Goal: Task Accomplishment & Management: Complete application form

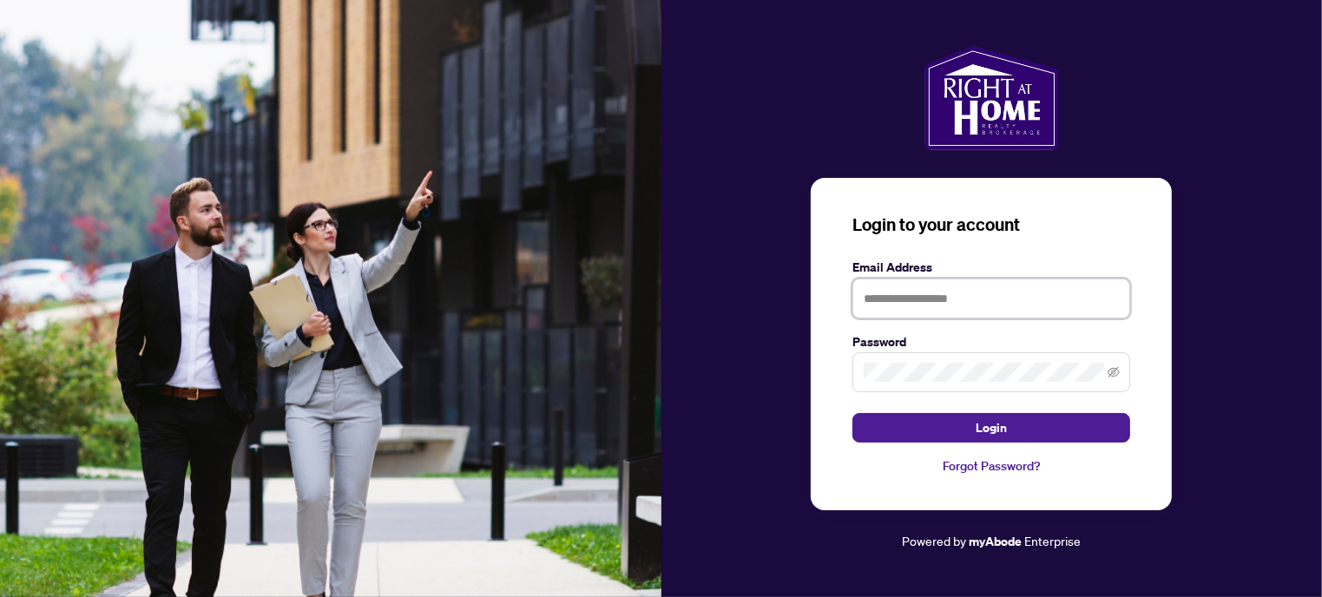
type input "**********"
click at [1004, 448] on div "**********" at bounding box center [991, 344] width 361 height 333
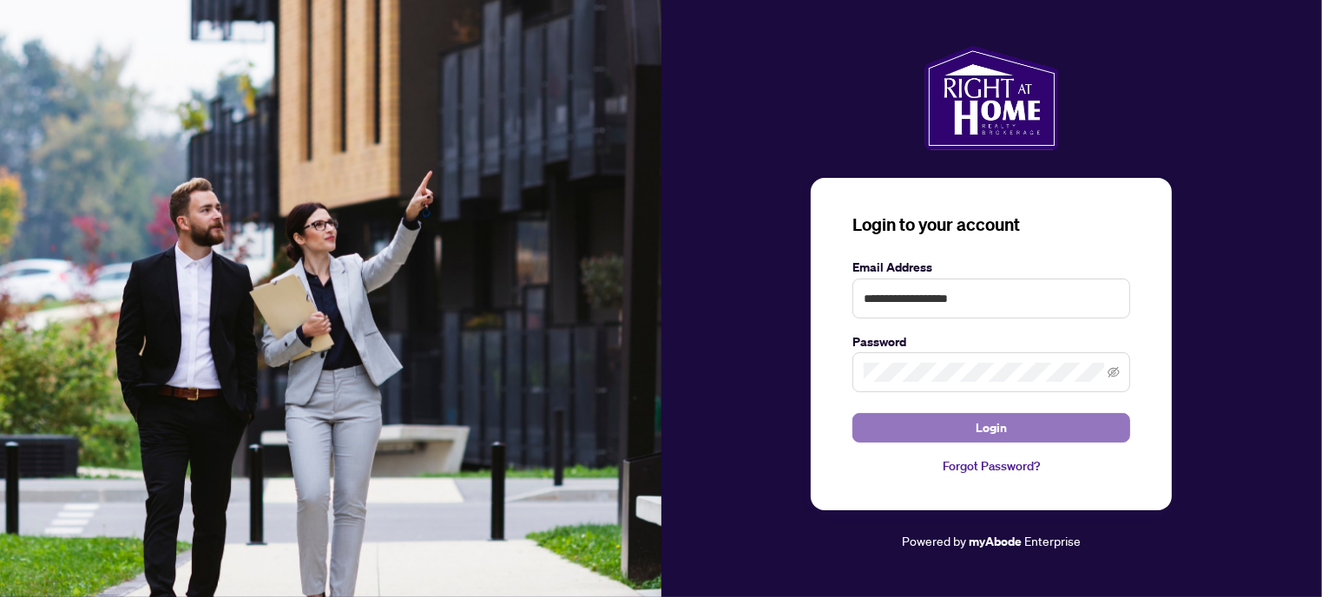
click at [1005, 435] on span "Login" at bounding box center [991, 428] width 31 height 28
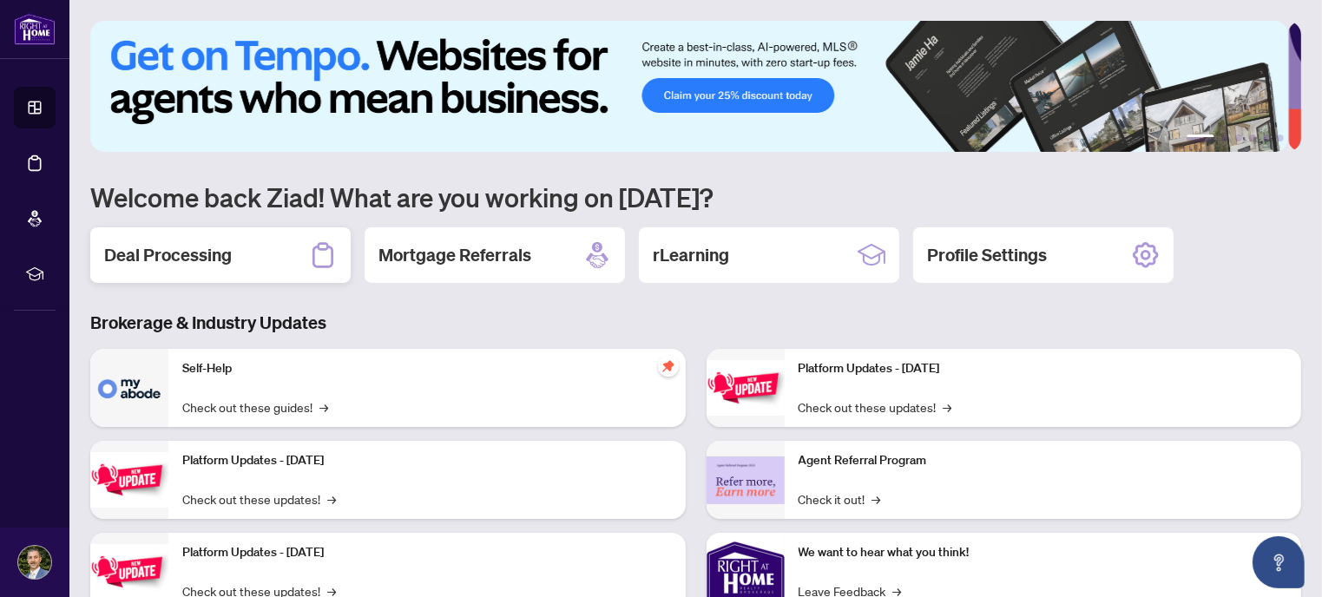
click at [242, 254] on div "Deal Processing" at bounding box center [220, 255] width 260 height 56
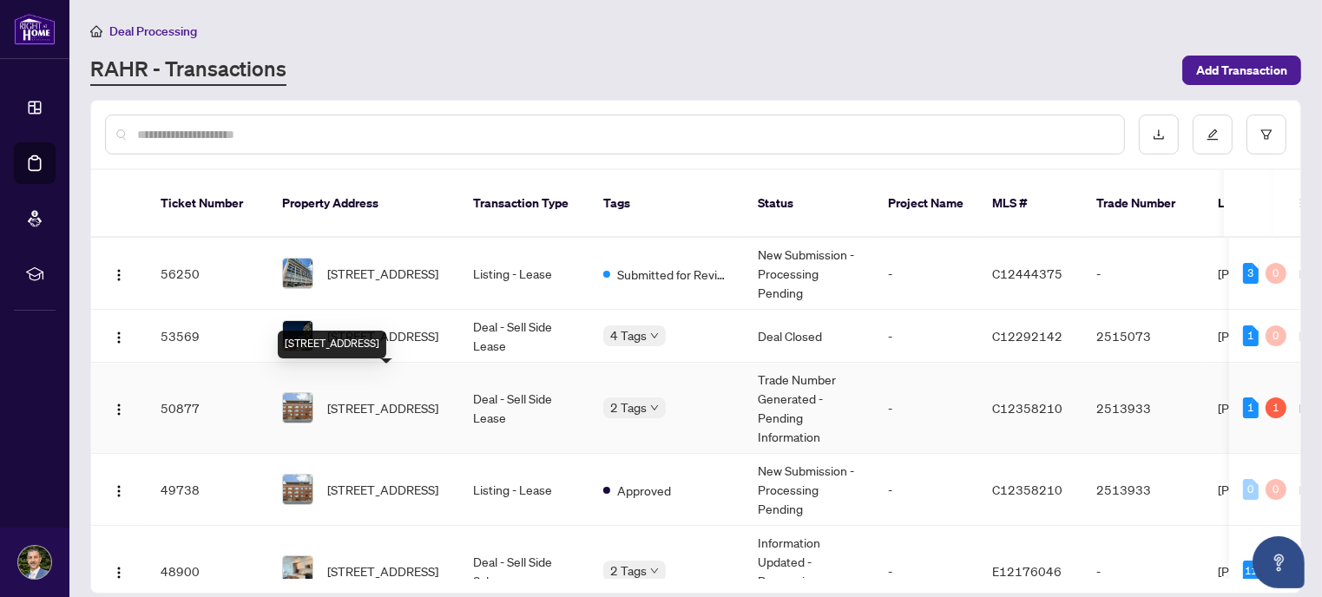
click at [398, 399] on span "[STREET_ADDRESS]" at bounding box center [382, 408] width 111 height 19
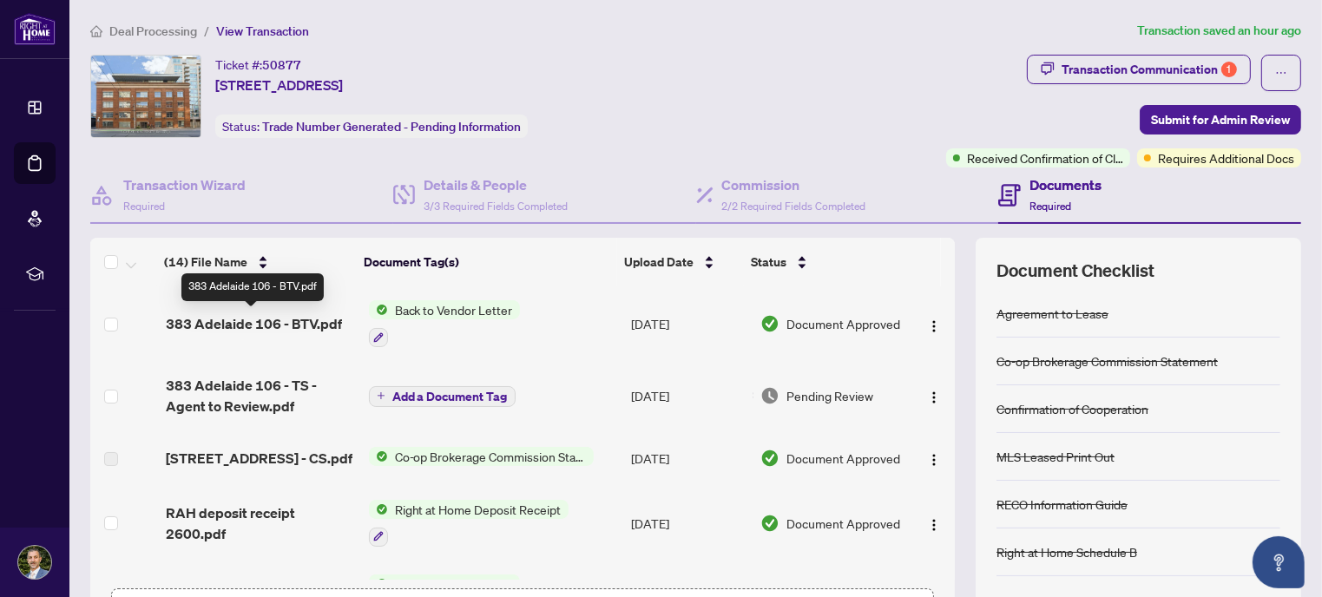
click at [245, 321] on span "383 Adelaide 106 - BTV.pdf" at bounding box center [254, 323] width 176 height 21
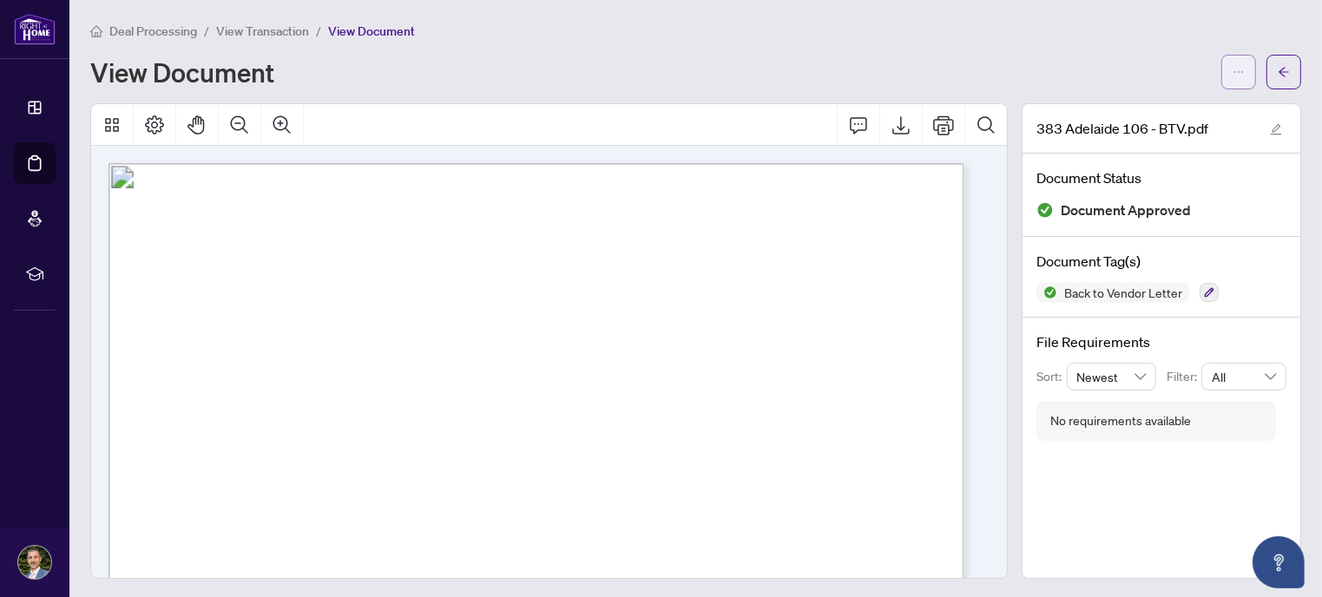
click at [1233, 72] on icon "ellipsis" at bounding box center [1239, 72] width 12 height 12
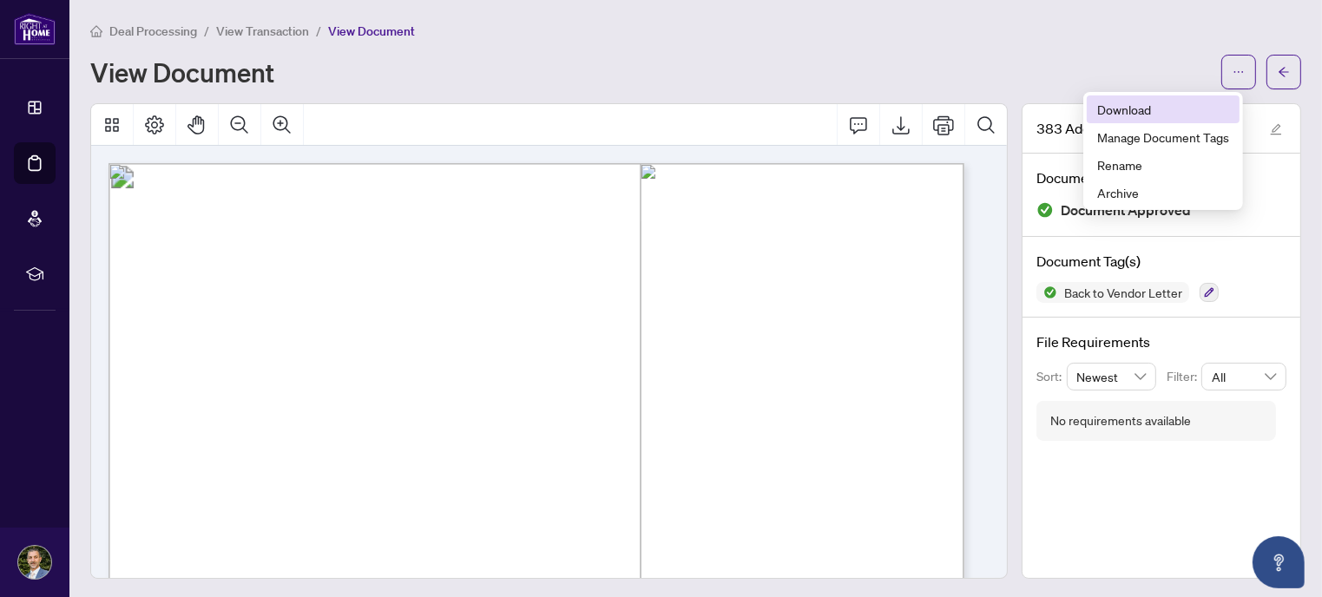
click at [1146, 109] on span "Download" at bounding box center [1163, 109] width 132 height 19
click at [1285, 71] on button "button" at bounding box center [1284, 72] width 35 height 35
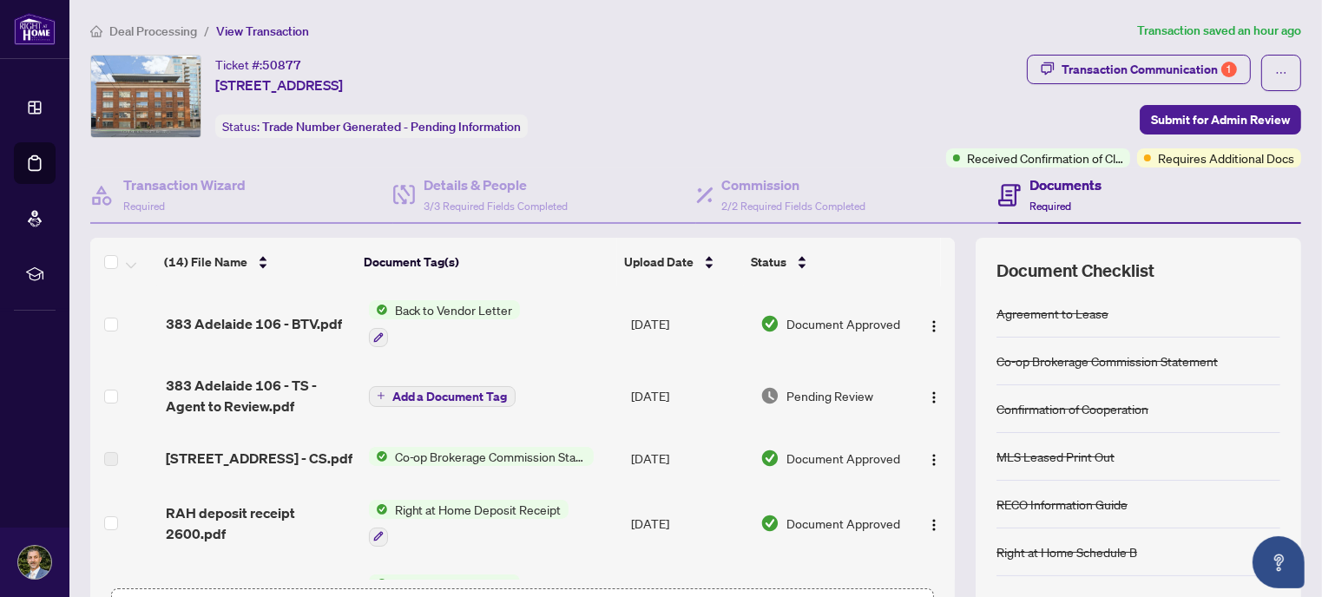
click at [249, 385] on span "383 Adelaide 106 - TS - Agent to Review.pdf" at bounding box center [260, 396] width 189 height 42
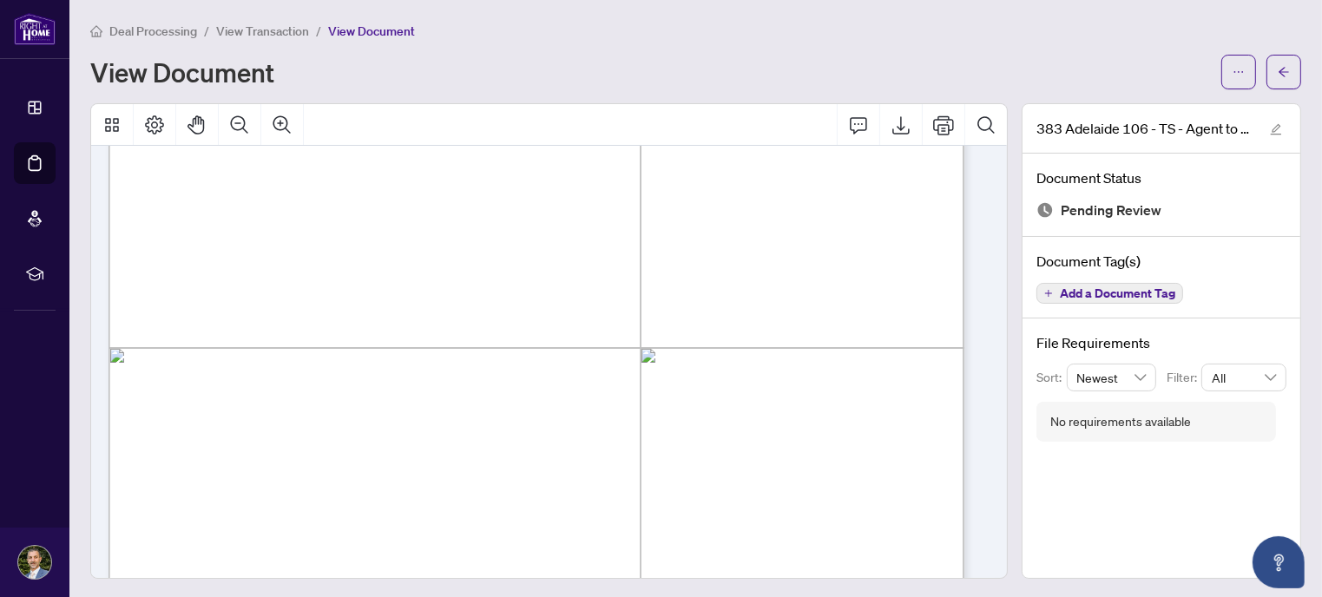
scroll to position [521, 0]
click at [1222, 70] on button "button" at bounding box center [1239, 72] width 35 height 35
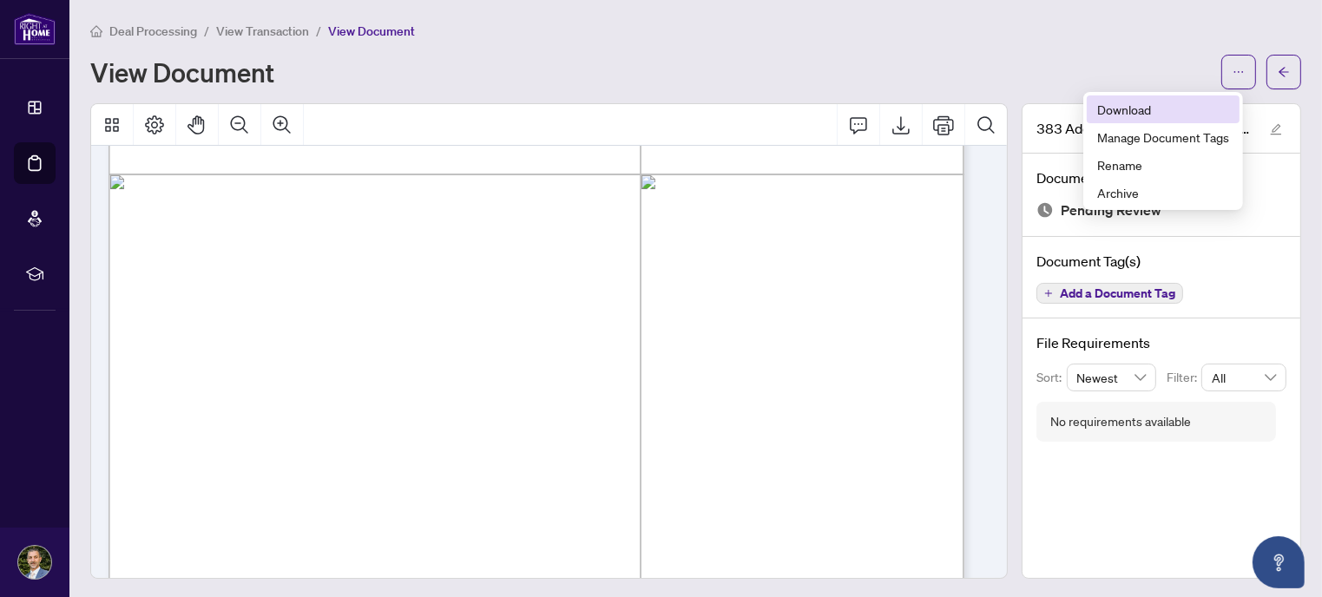
click at [1199, 107] on span "Download" at bounding box center [1163, 109] width 132 height 19
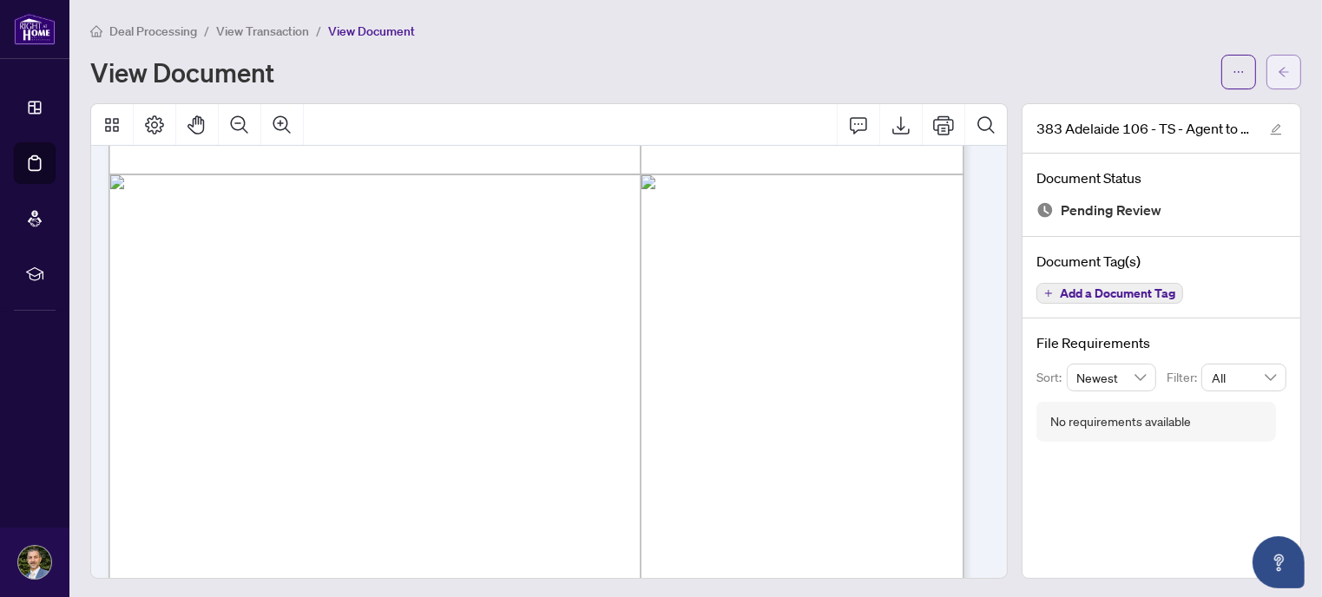
click at [1278, 66] on icon "arrow-left" at bounding box center [1284, 72] width 12 height 12
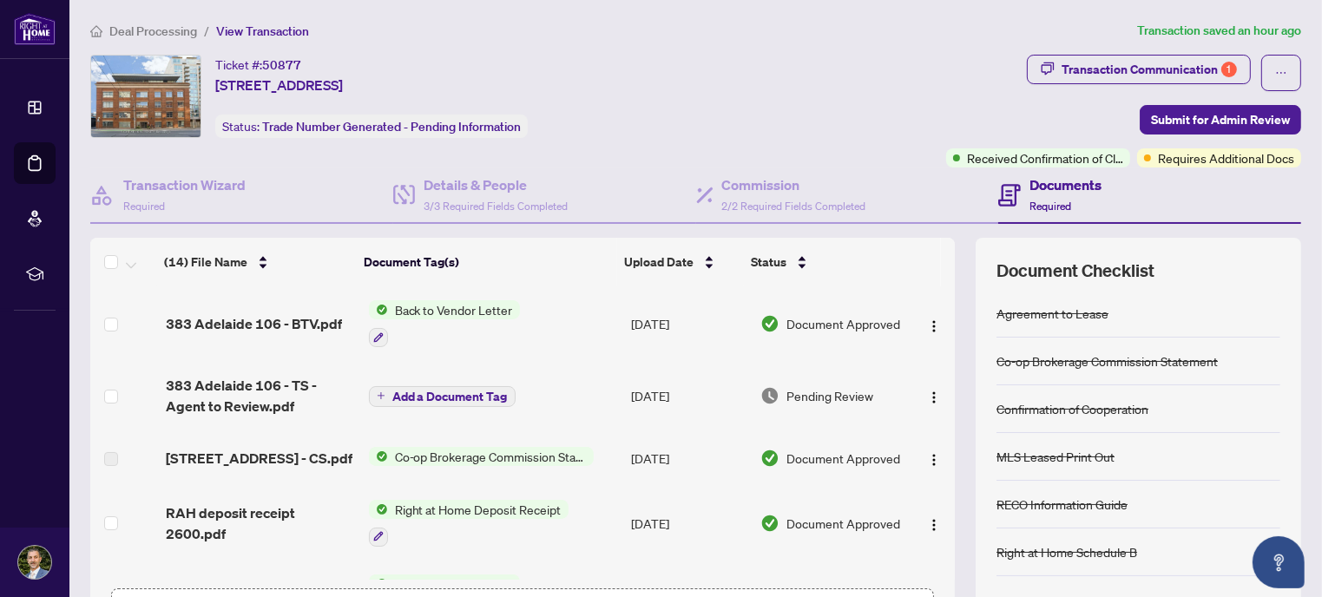
scroll to position [128, 0]
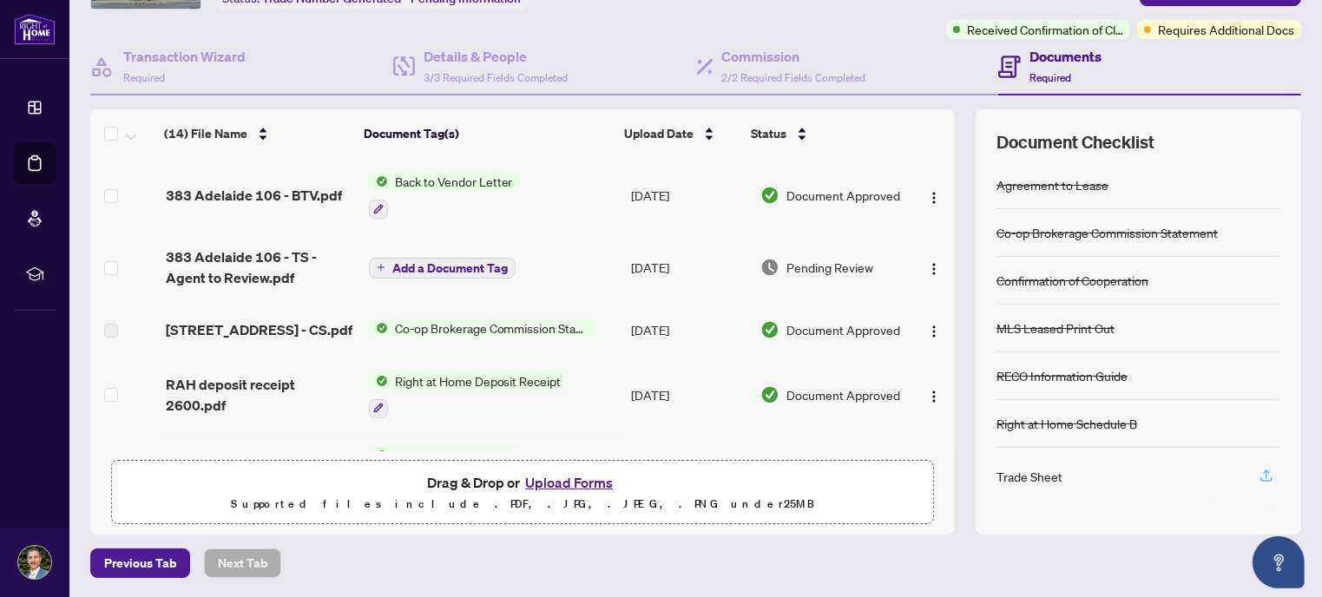
click at [1259, 473] on icon "button" at bounding box center [1267, 476] width 16 height 16
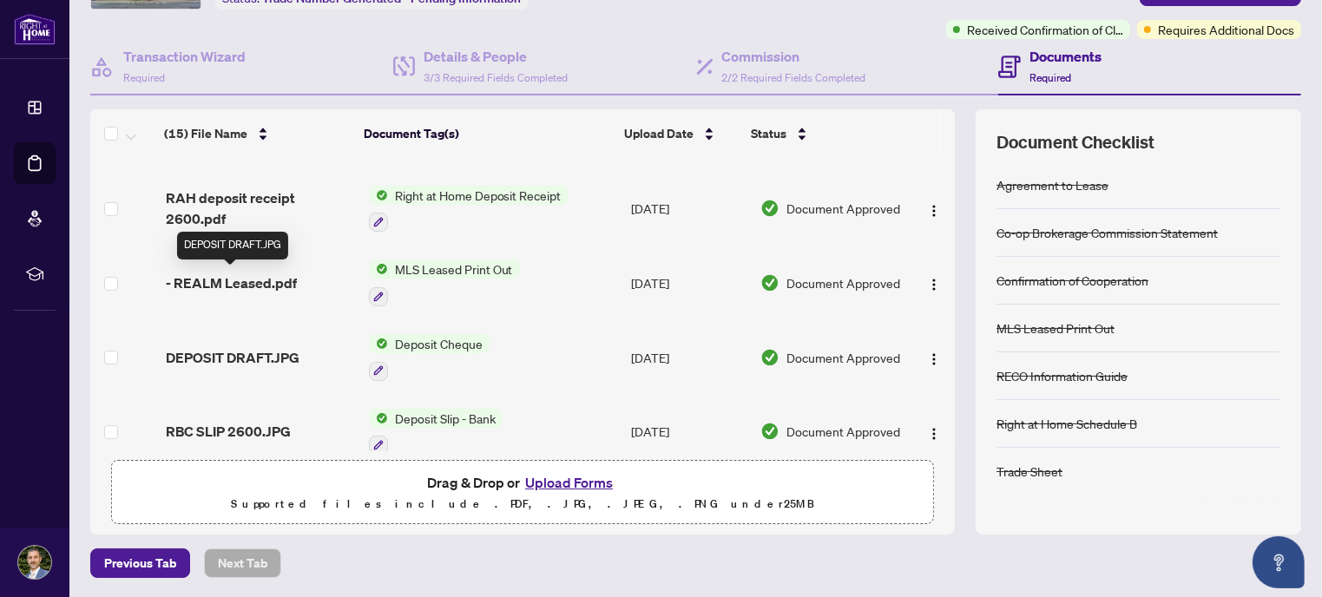
scroll to position [347, 0]
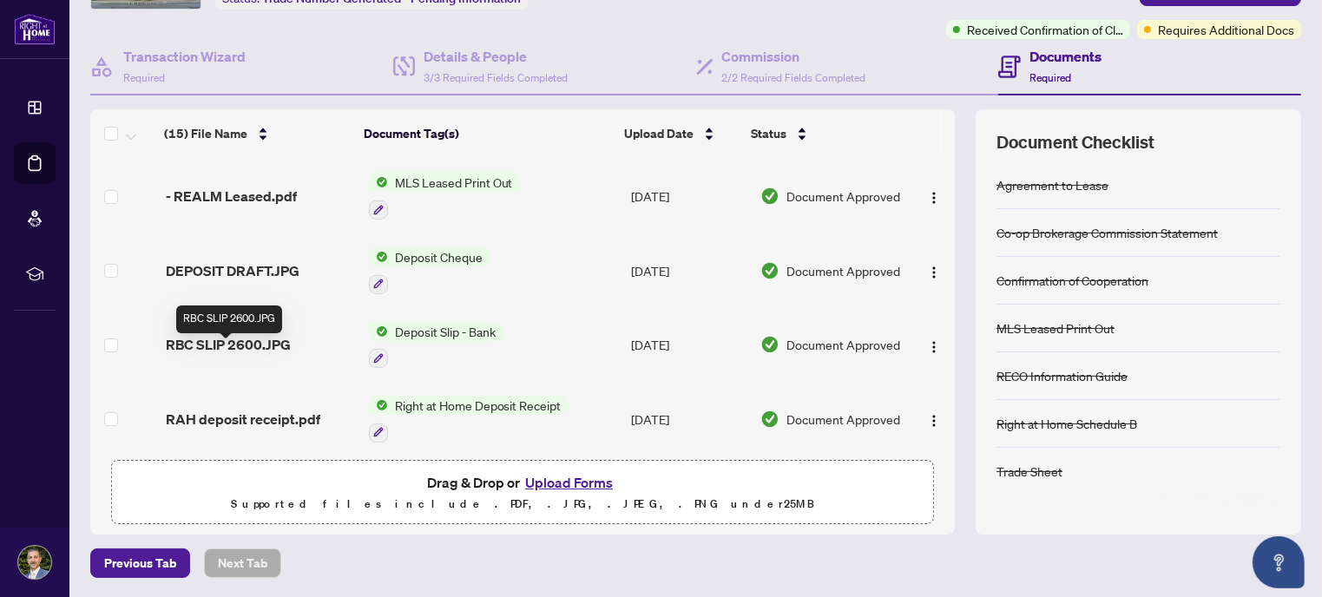
click at [227, 352] on span "RBC SLIP 2600.JPG" at bounding box center [228, 344] width 125 height 21
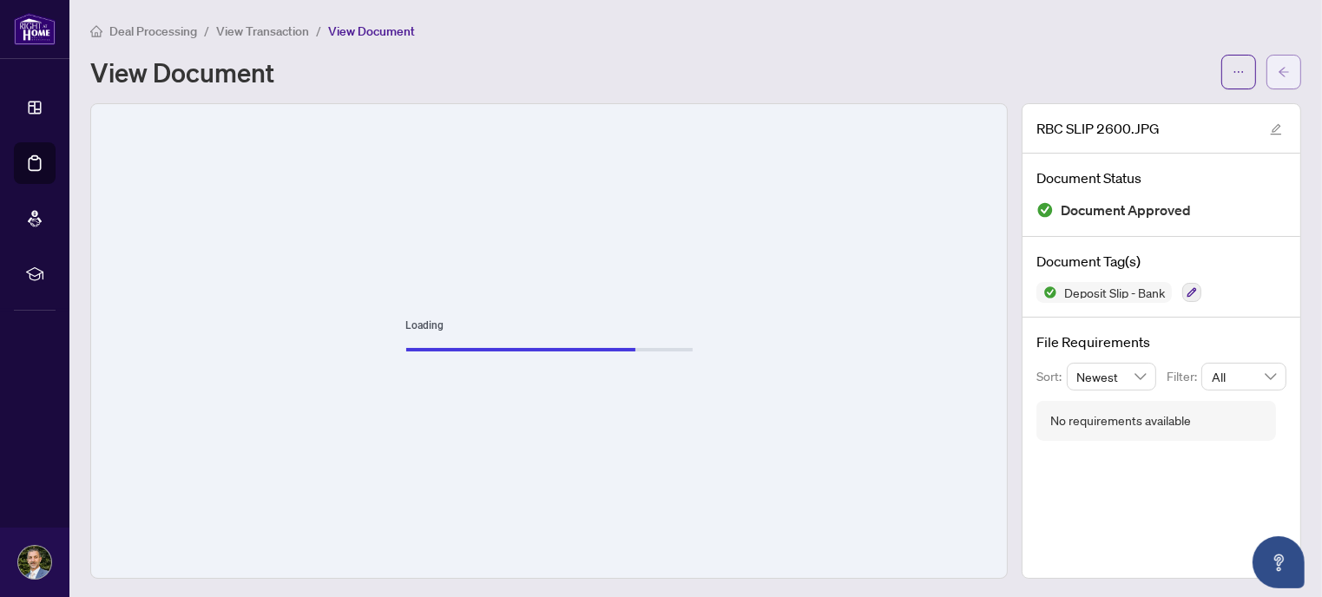
click at [1278, 78] on span "button" at bounding box center [1284, 72] width 12 height 28
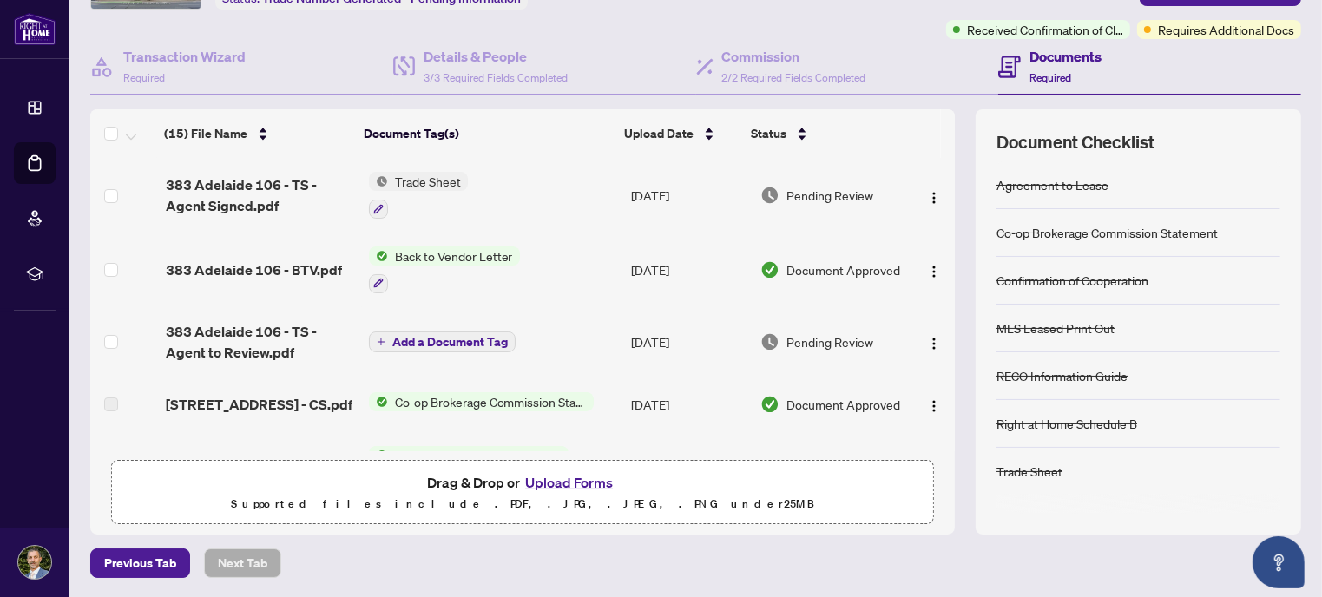
scroll to position [87, 0]
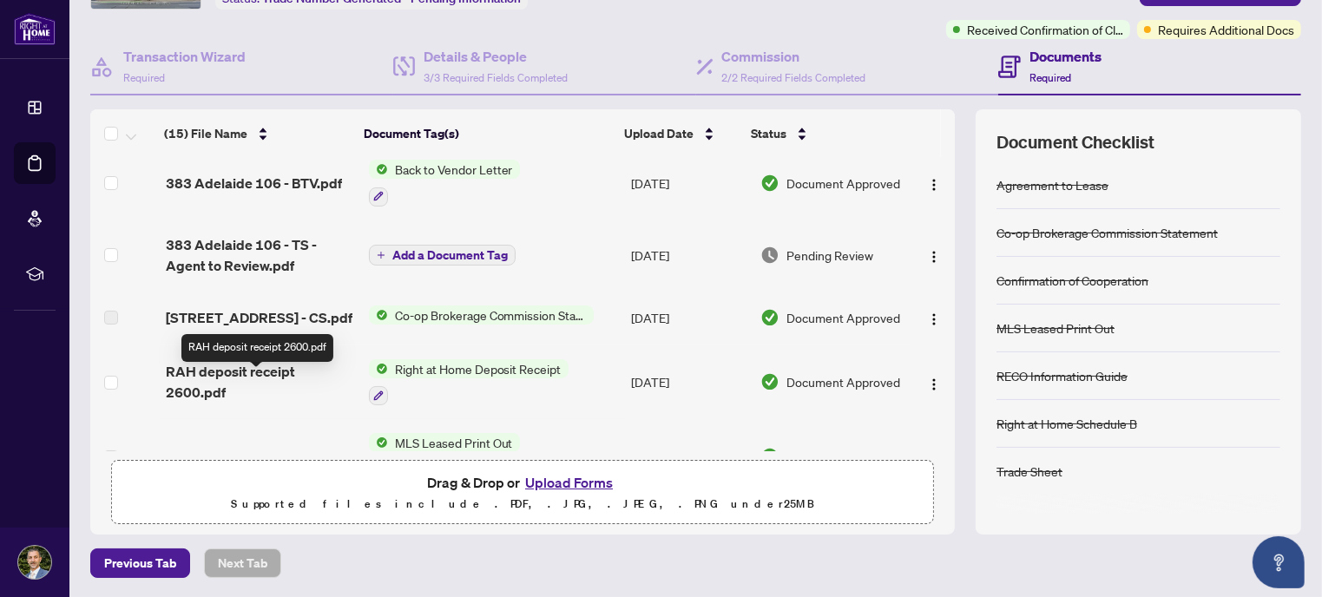
click at [228, 385] on span "RAH deposit receipt 2600.pdf" at bounding box center [260, 382] width 189 height 42
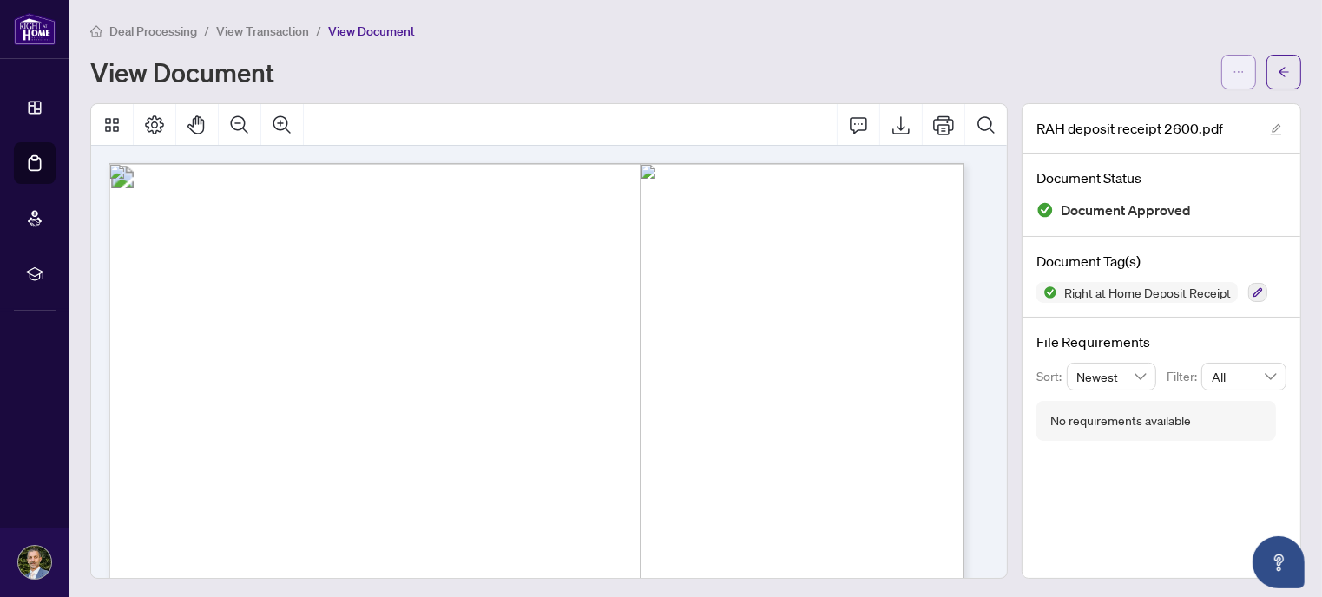
click at [1233, 73] on icon "ellipsis" at bounding box center [1239, 72] width 12 height 12
click at [1143, 117] on span "Download" at bounding box center [1163, 109] width 132 height 19
click at [1163, 68] on div "View Document" at bounding box center [650, 72] width 1121 height 28
click at [1284, 80] on button "button" at bounding box center [1284, 72] width 35 height 35
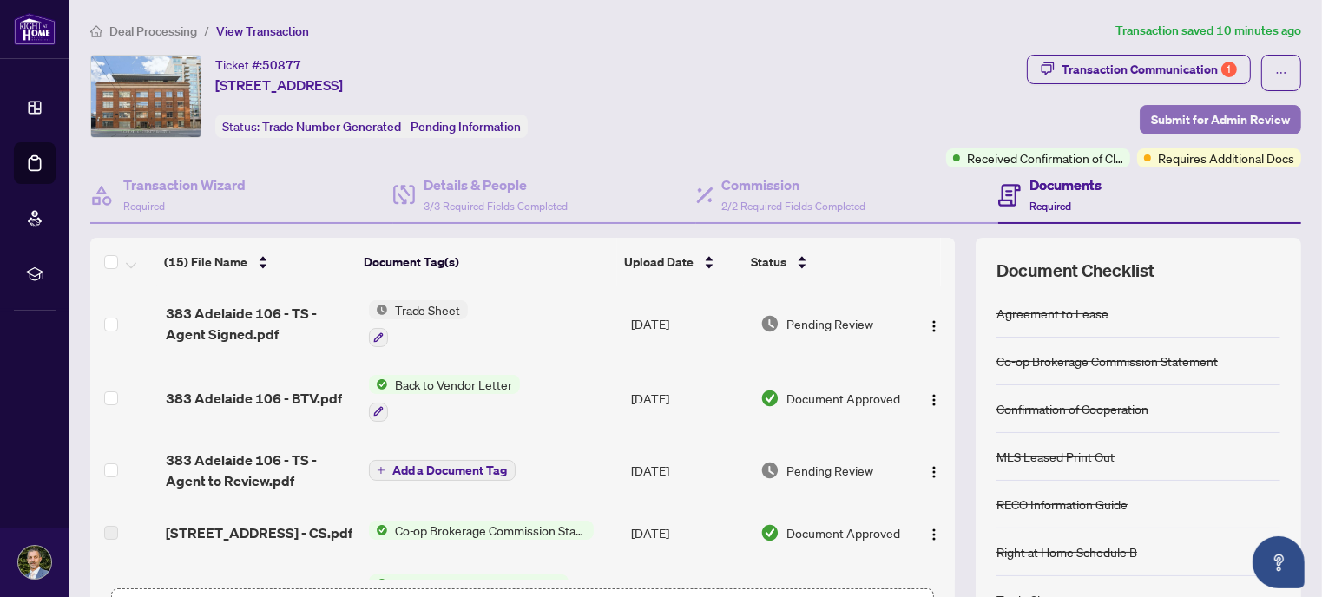
click at [1210, 127] on span "Submit for Admin Review" at bounding box center [1220, 120] width 139 height 28
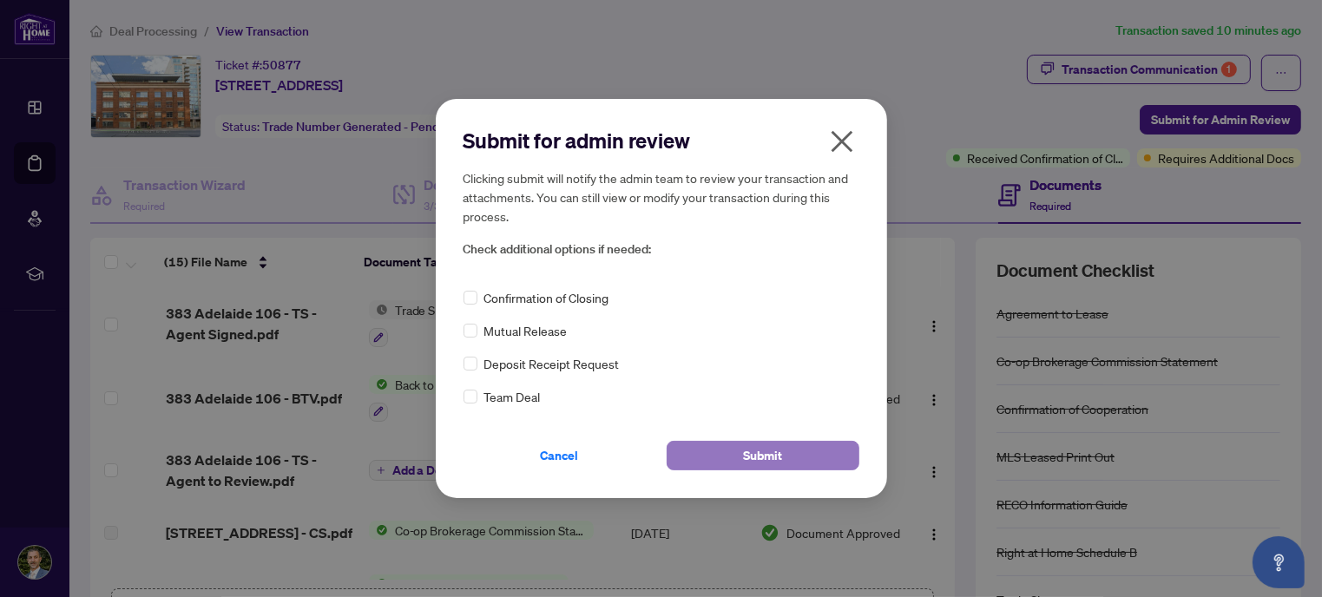
click at [754, 456] on span "Submit" at bounding box center [762, 456] width 39 height 28
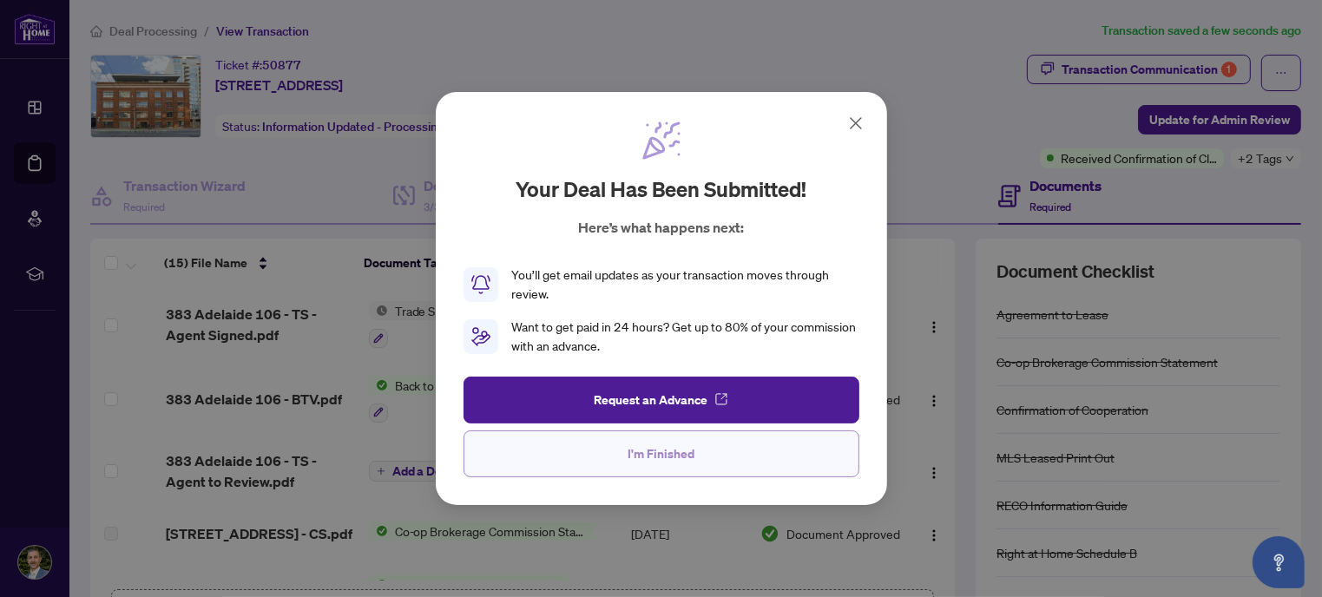
click at [735, 457] on button "I'm Finished" at bounding box center [662, 454] width 396 height 47
